Goal: Task Accomplishment & Management: Manage account settings

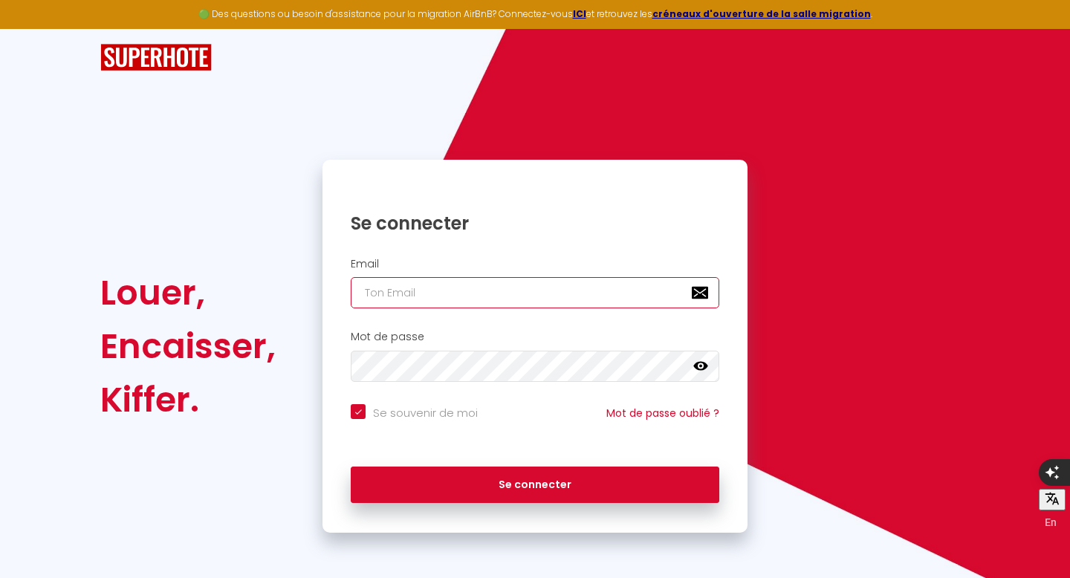
click at [558, 294] on input "email" at bounding box center [535, 292] width 369 height 31
type input "m"
checkbox input "true"
type input "mo"
checkbox input "true"
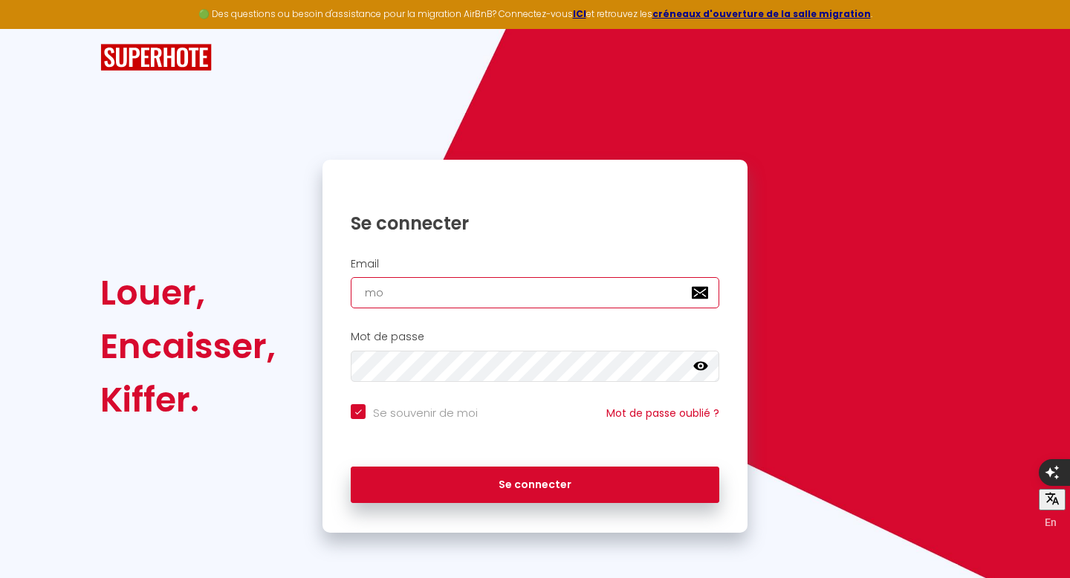
type input "mou"
checkbox input "true"
type input "[PERSON_NAME]"
checkbox input "true"
type input "moula"
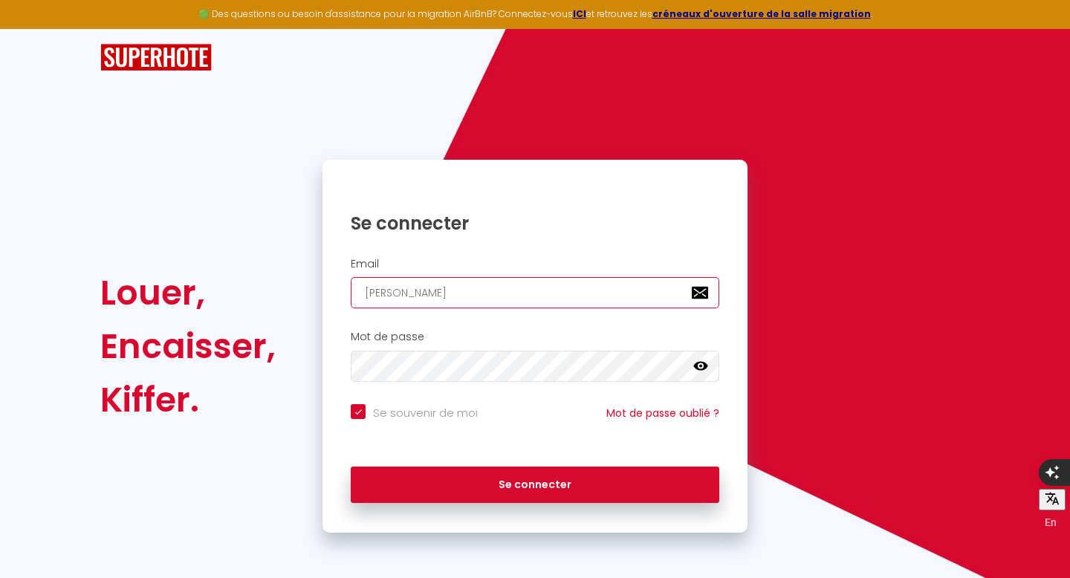
checkbox input "true"
type input "moulai"
checkbox input "true"
type input "moulai."
checkbox input "true"
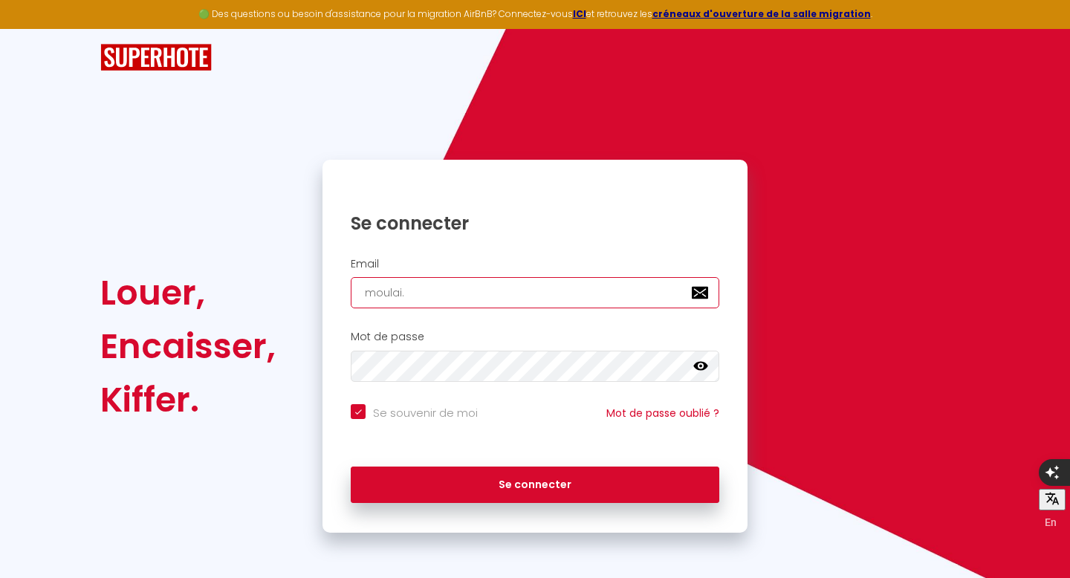
type input "moulai.i"
checkbox input "true"
type input "[DOMAIN_NAME]"
checkbox input "true"
type input "moulai.idr"
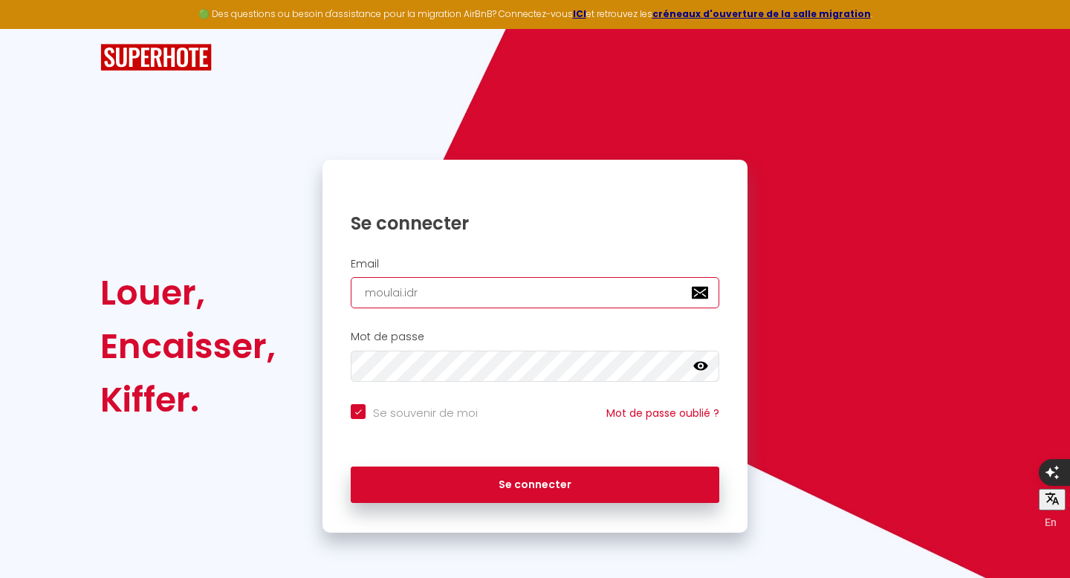
checkbox input "true"
type input "moulai.idri"
checkbox input "true"
type input "moulai.[PERSON_NAME]"
checkbox input "true"
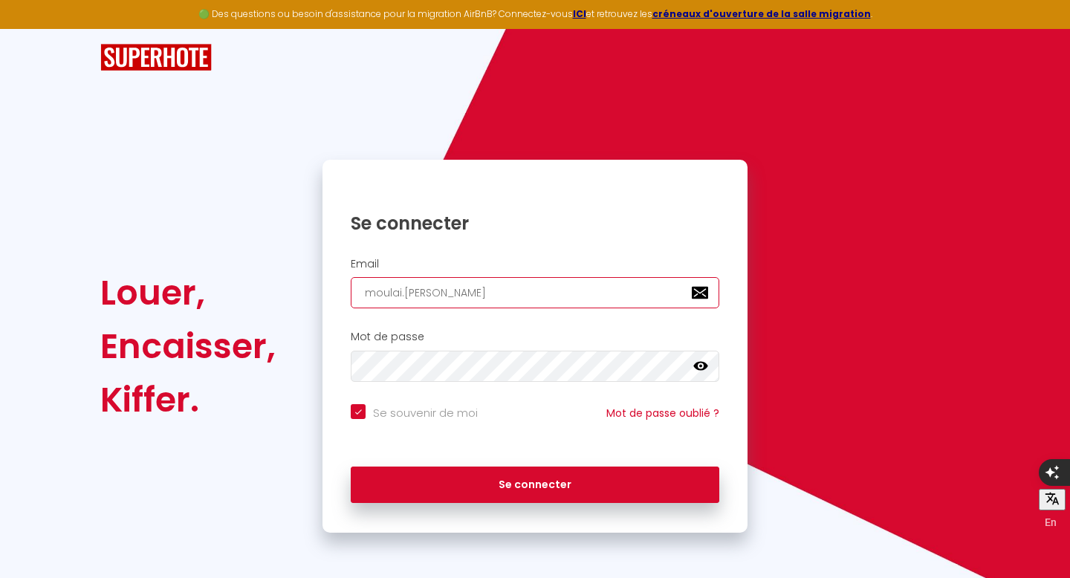
type input "moulai.idriss"
checkbox input "true"
type input "moulai.idriss@"
checkbox input "true"
type input "moulai.idriss@g"
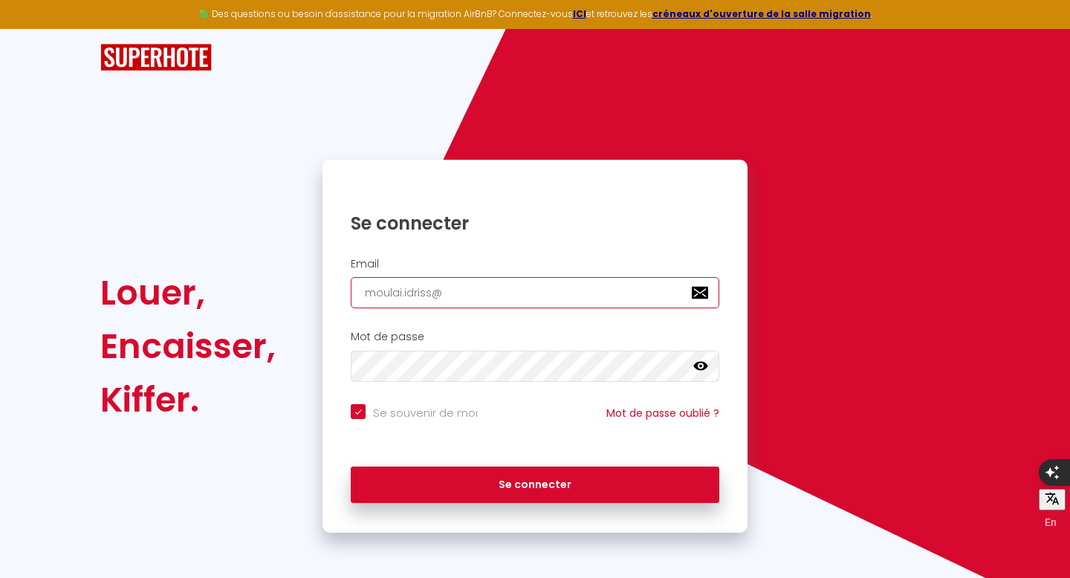
checkbox input "true"
type input "moulai.idriss@gm"
checkbox input "true"
type input "moulai.idriss@gma"
checkbox input "true"
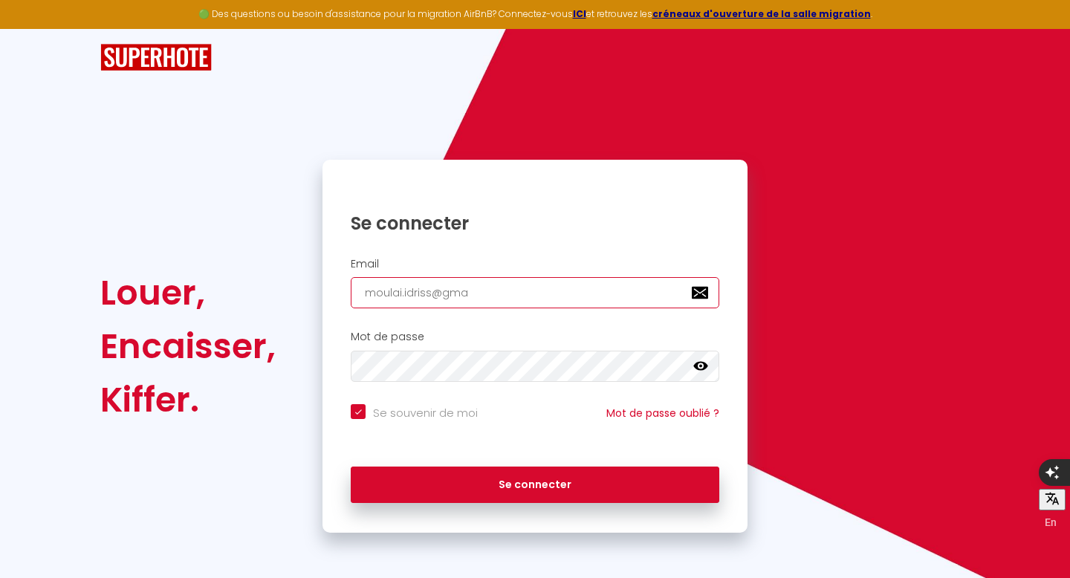
type input "moulai.idriss@gmai"
checkbox input "true"
type input "[EMAIL_ADDRESS]"
checkbox input "true"
type input "[EMAIL_ADDRESS]."
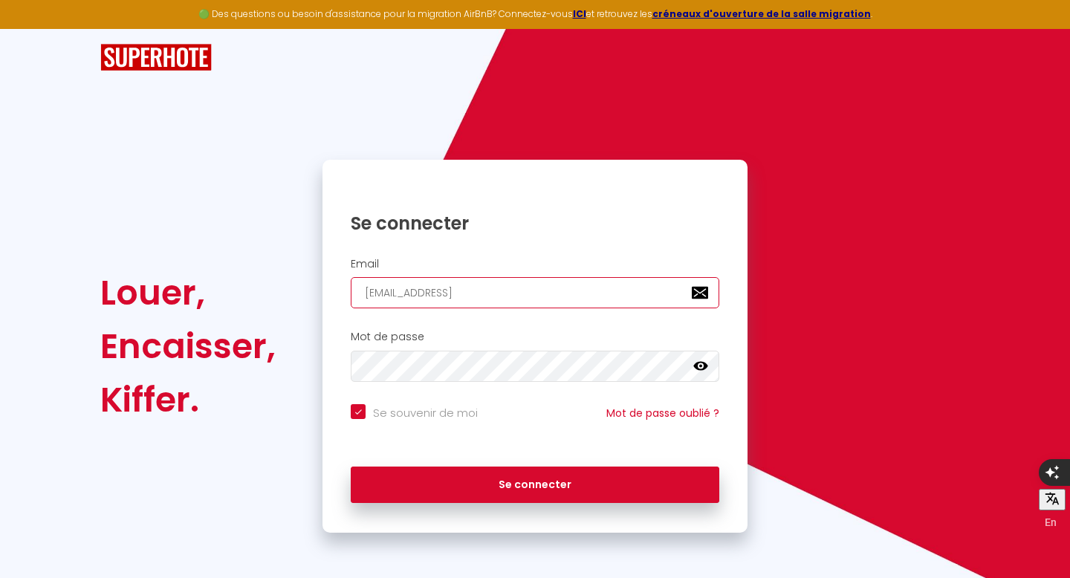
checkbox input "true"
type input "moulai.idriss@gmail.c"
checkbox input "true"
type input "[EMAIL_ADDRESS][DOMAIN_NAME]"
checkbox input "true"
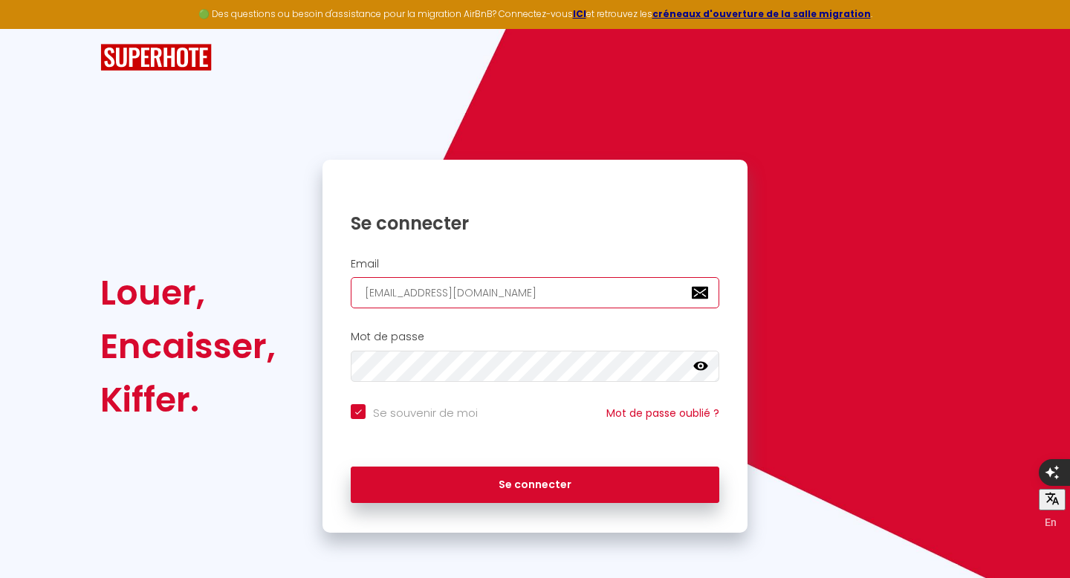
type input "[EMAIL_ADDRESS][DOMAIN_NAME]"
checkbox input "true"
type input "[EMAIL_ADDRESS][DOMAIN_NAME]"
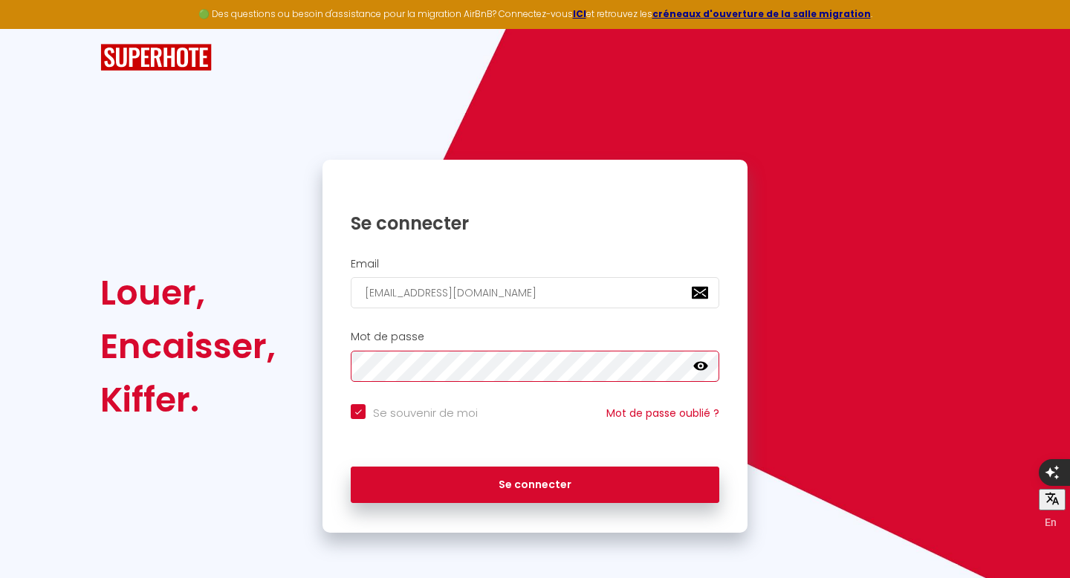
click at [351, 467] on button "Se connecter" at bounding box center [535, 485] width 369 height 37
checkbox input "true"
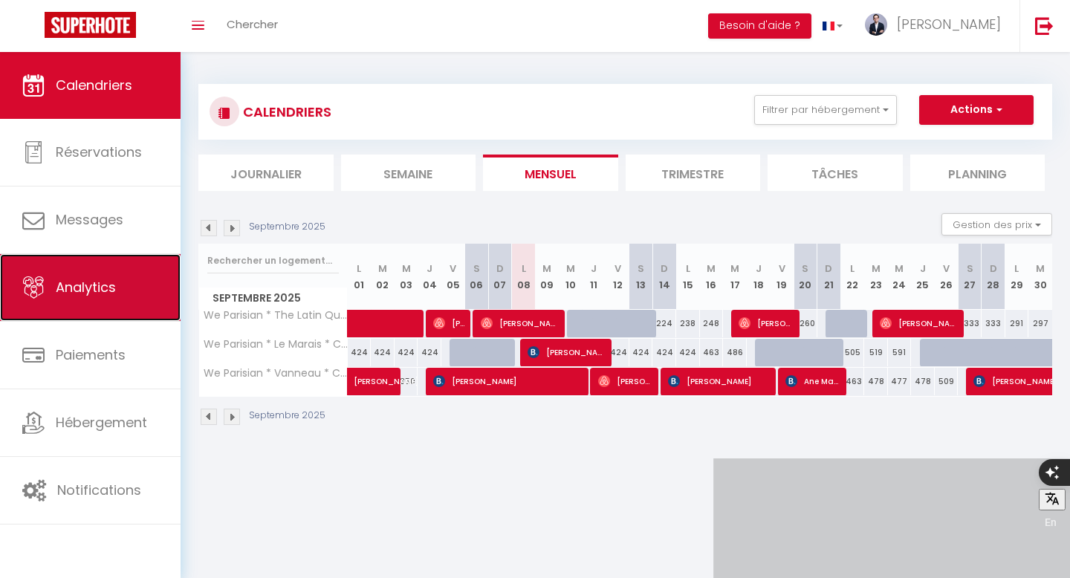
click at [114, 290] on span "Analytics" at bounding box center [86, 287] width 60 height 19
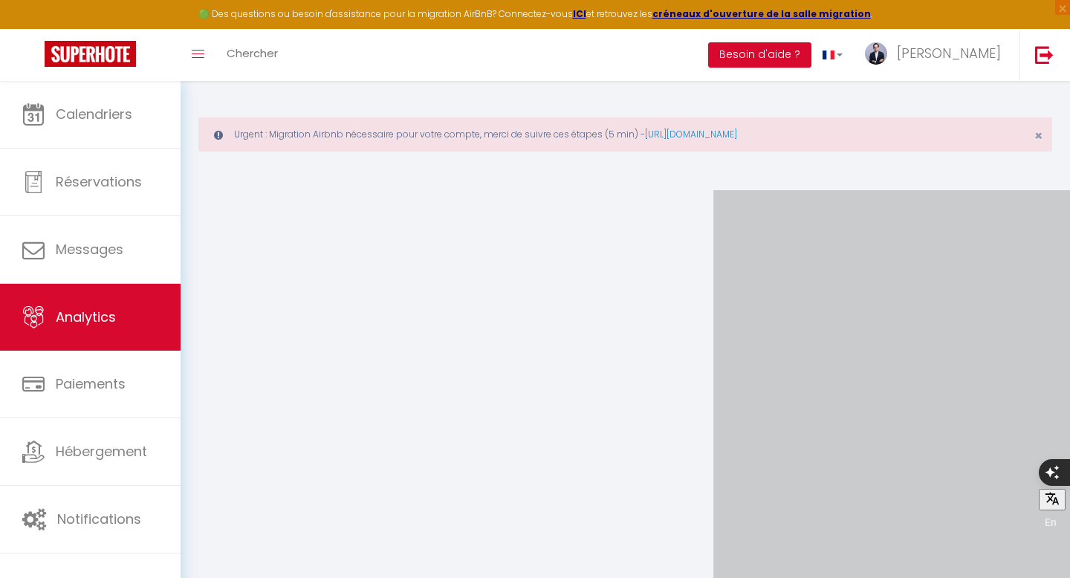
select select "2025"
select select "9"
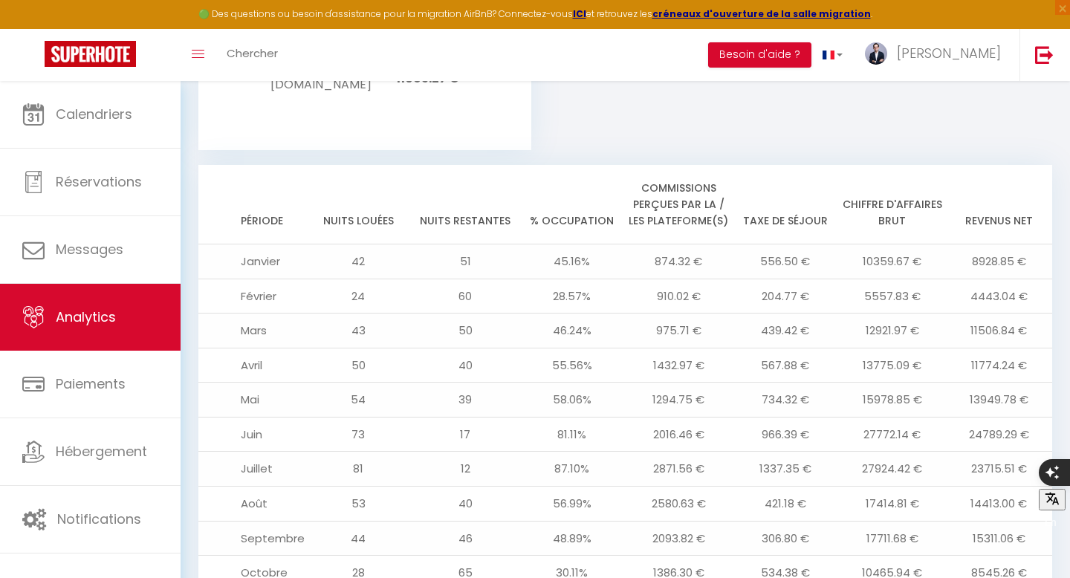
scroll to position [1705, 0]
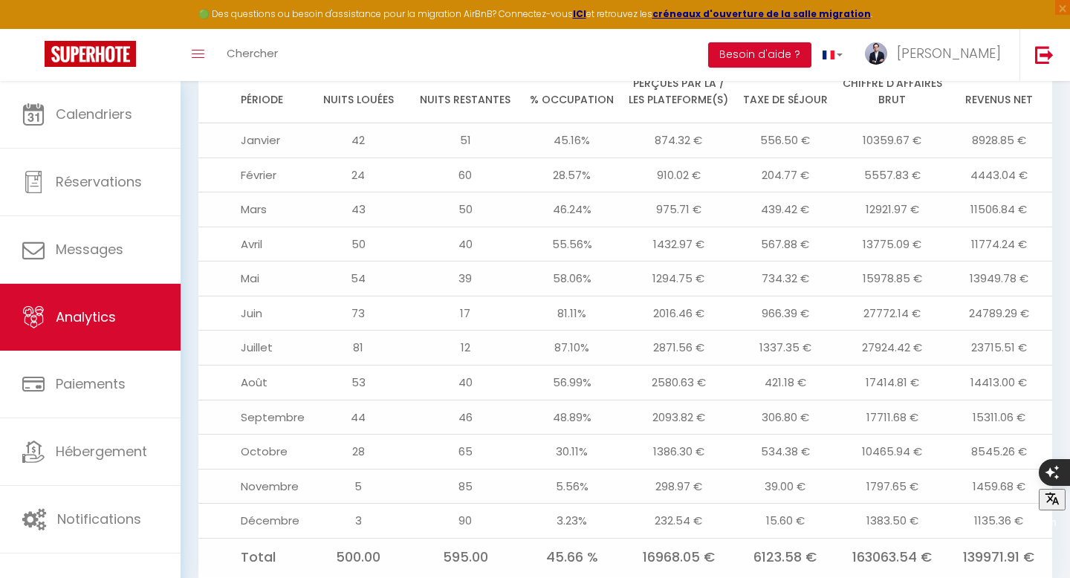
click at [275, 400] on td "Septembre" at bounding box center [251, 417] width 107 height 35
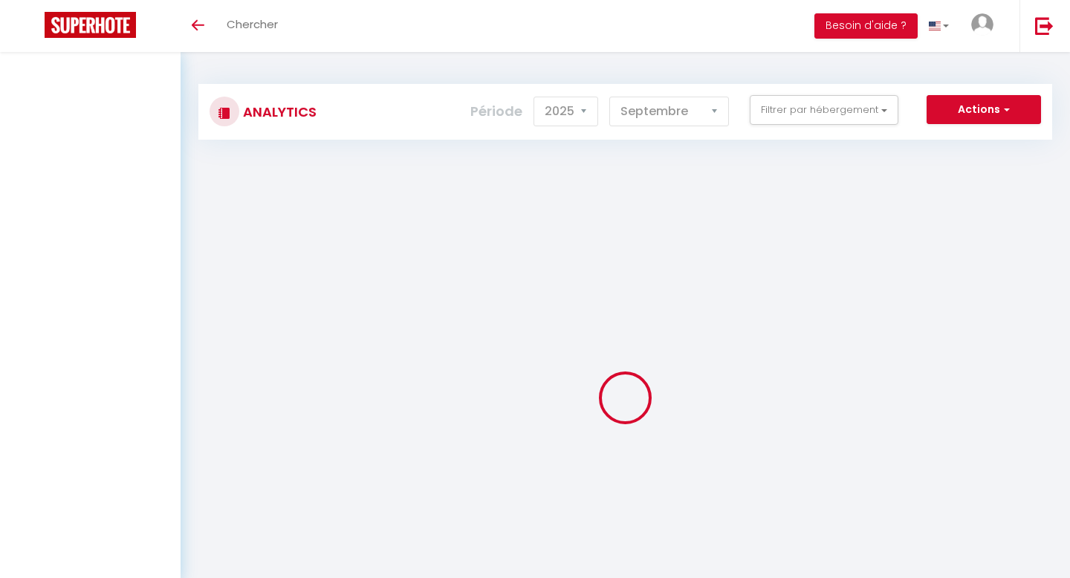
select select "2025"
select select "9"
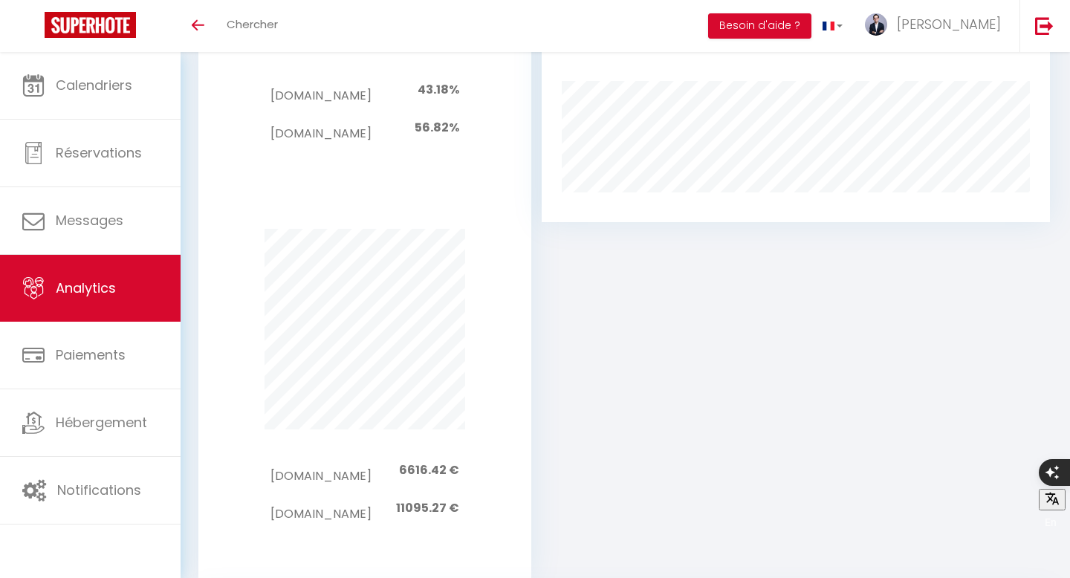
scroll to position [805, 0]
